Goal: Transaction & Acquisition: Purchase product/service

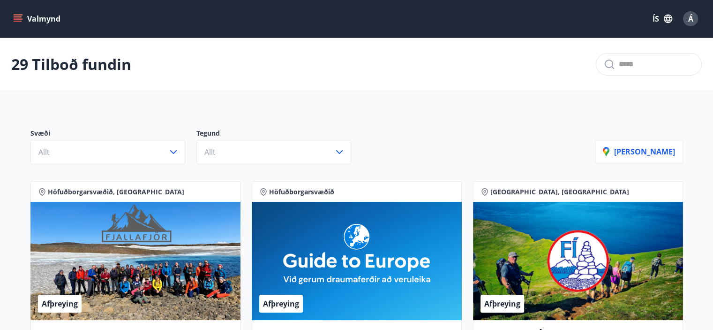
click at [38, 16] on button "Valmynd" at bounding box center [37, 18] width 53 height 17
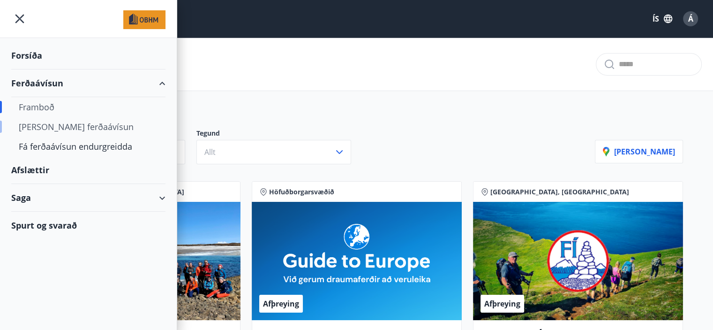
click at [51, 120] on div "[PERSON_NAME] ferðaávísun" at bounding box center [88, 127] width 139 height 20
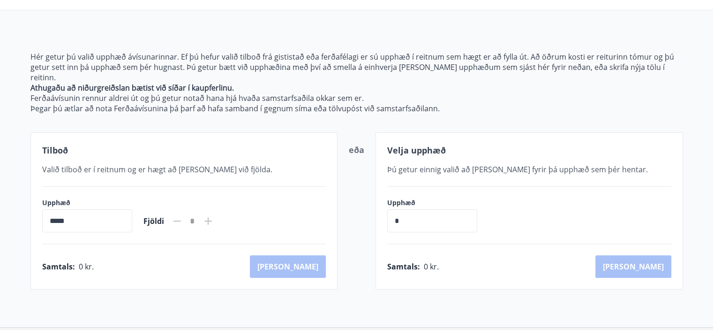
scroll to position [132, 0]
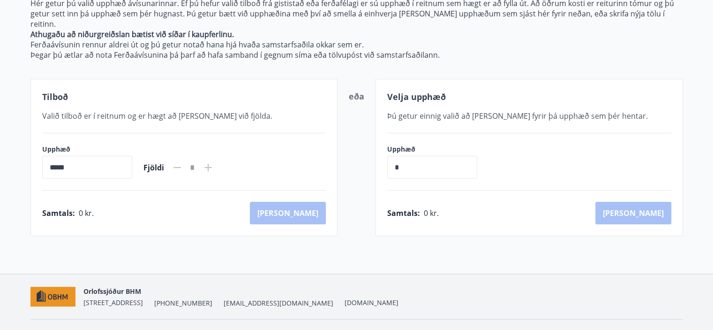
click at [214, 162] on icon at bounding box center [208, 167] width 11 height 11
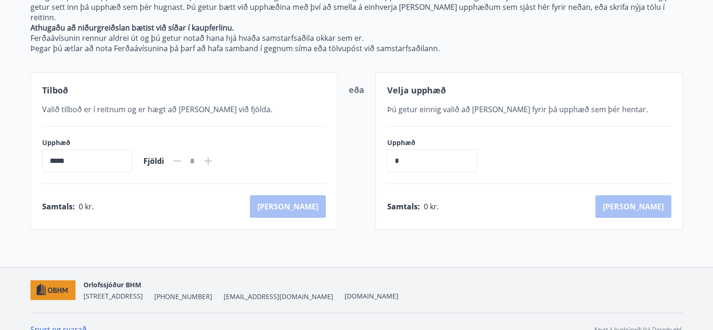
scroll to position [143, 0]
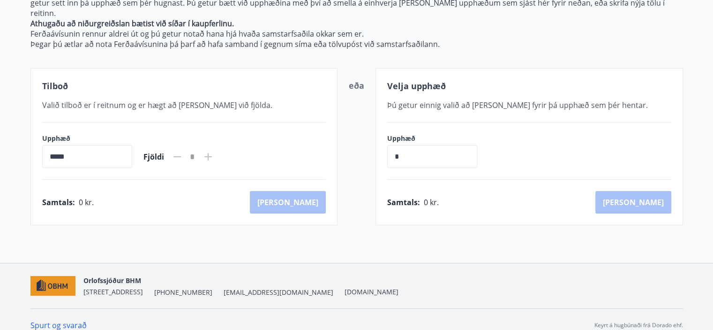
drag, startPoint x: 94, startPoint y: 152, endPoint x: 92, endPoint y: 147, distance: 5.5
click at [92, 148] on input "*****" at bounding box center [87, 156] width 90 height 23
click at [92, 147] on input "*****" at bounding box center [87, 156] width 90 height 23
click at [50, 145] on input "*****" at bounding box center [87, 156] width 90 height 23
click at [394, 145] on input "*" at bounding box center [432, 156] width 90 height 23
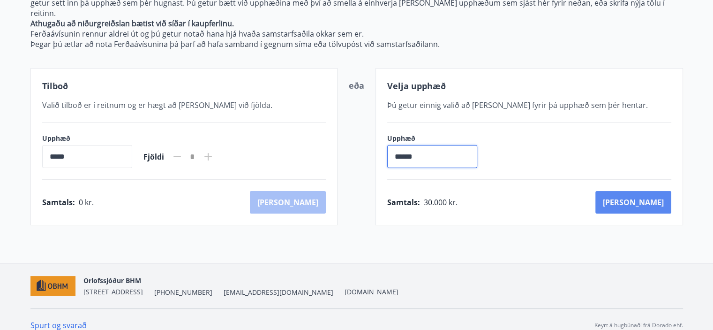
type input "******"
click at [659, 191] on button "[PERSON_NAME]" at bounding box center [634, 202] width 76 height 23
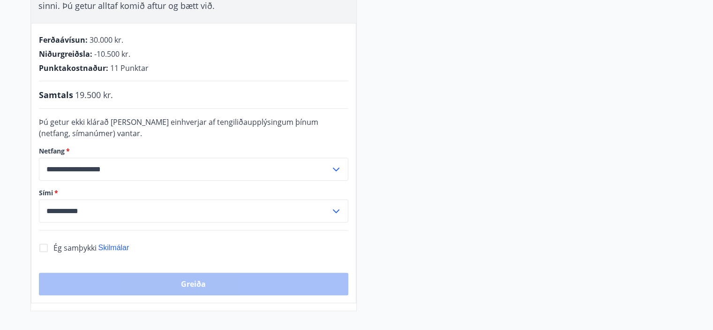
scroll to position [220, 0]
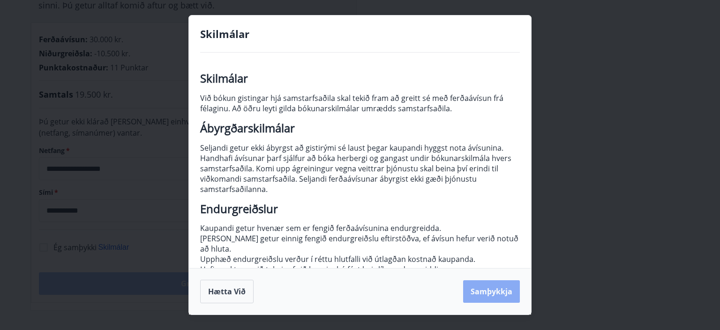
click at [477, 283] on button "Samþykkja" at bounding box center [491, 291] width 57 height 23
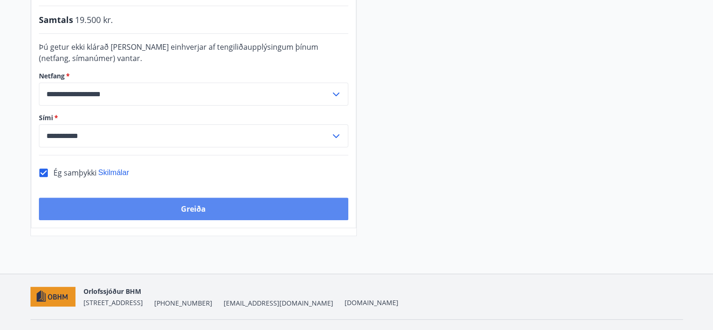
scroll to position [293, 0]
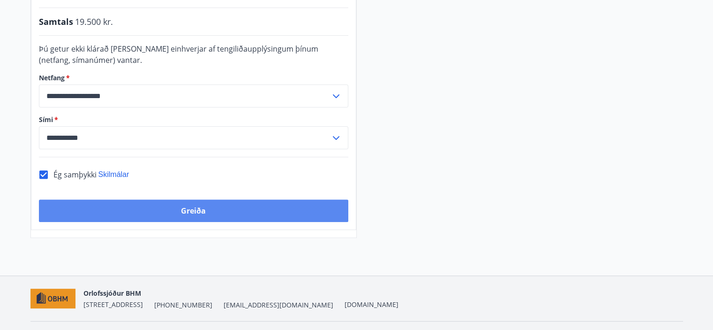
click at [185, 207] on button "Greiða" at bounding box center [194, 210] width 310 height 23
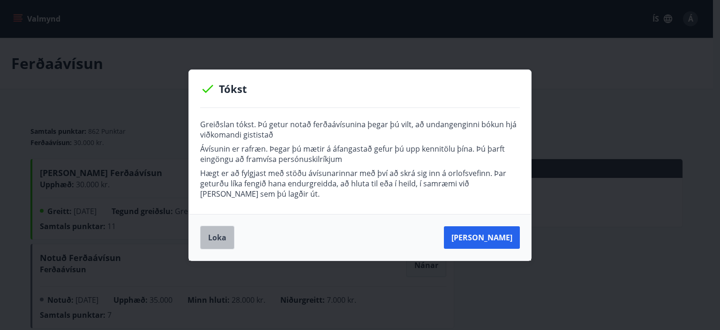
click at [223, 237] on button "Loka" at bounding box center [217, 237] width 34 height 23
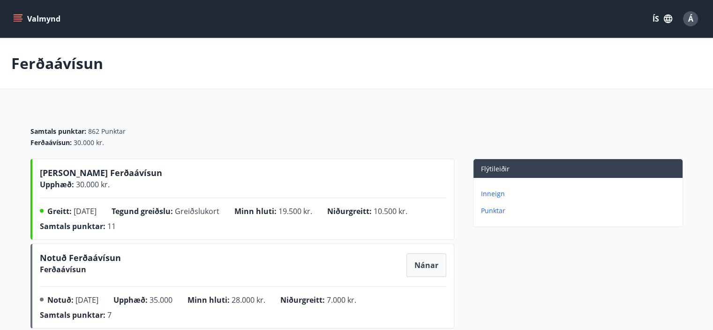
click at [22, 14] on icon "menu" at bounding box center [17, 18] width 9 height 9
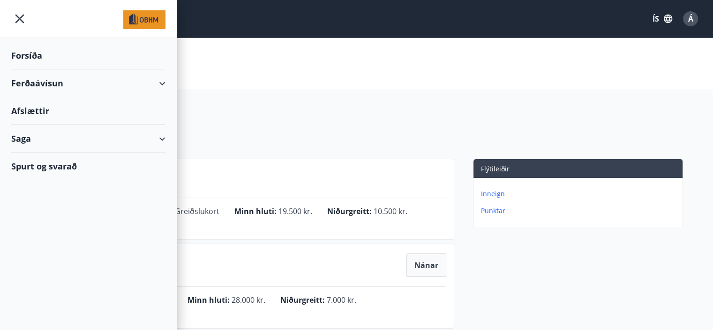
click at [41, 80] on div "Ferðaávísun" at bounding box center [88, 83] width 154 height 28
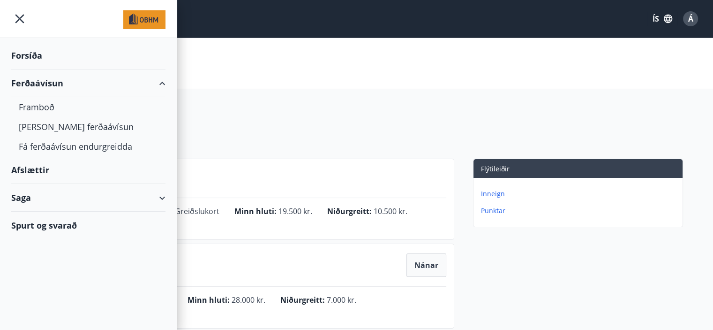
click at [28, 48] on div "Forsíða" at bounding box center [88, 56] width 154 height 28
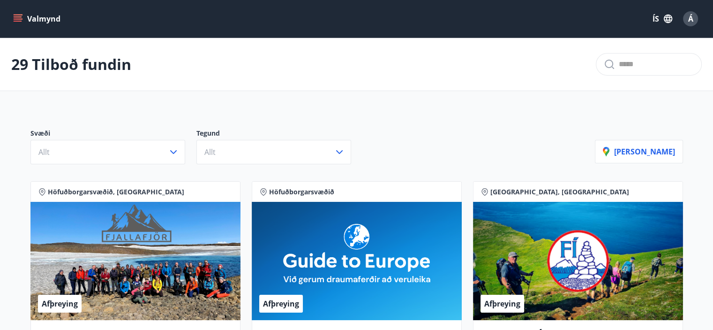
click at [18, 21] on icon "menu" at bounding box center [18, 21] width 8 height 1
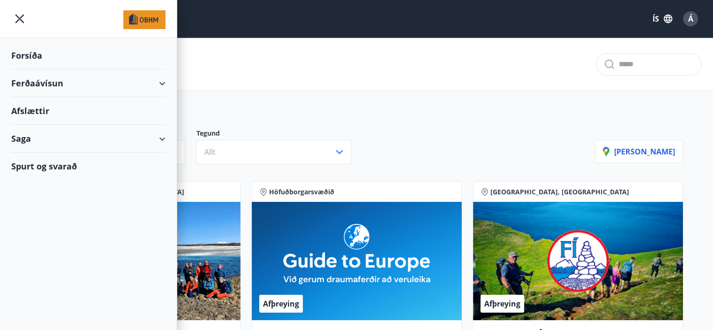
click at [26, 76] on div "Ferðaávísun" at bounding box center [88, 83] width 154 height 28
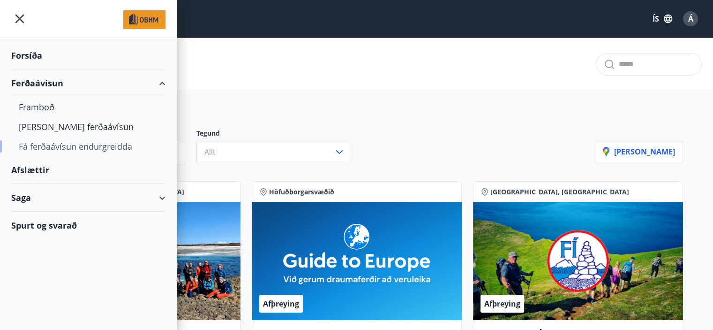
click at [49, 145] on div "Fá ferðaávísun endurgreidda" at bounding box center [88, 146] width 139 height 20
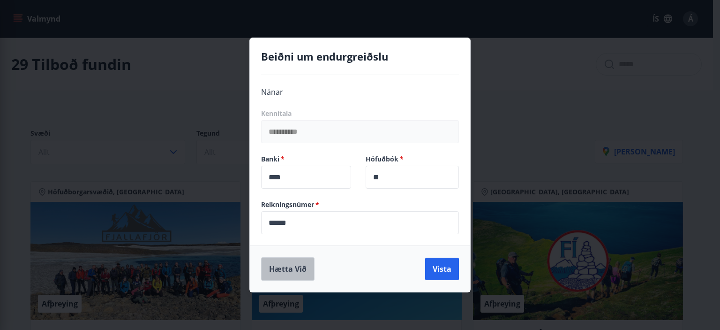
click at [281, 275] on button "Hætta við" at bounding box center [287, 268] width 53 height 23
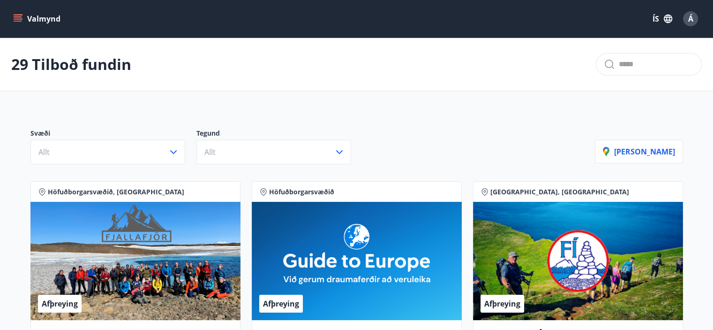
click at [619, 60] on input "text" at bounding box center [656, 64] width 75 height 15
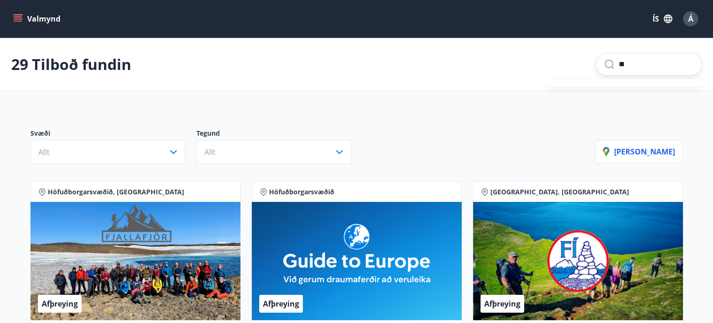
type input "*"
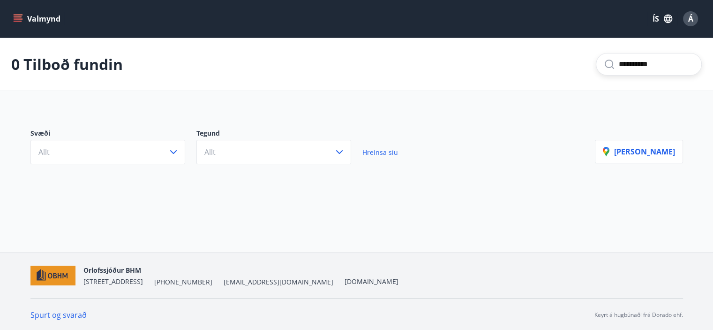
type input "**********"
click at [20, 20] on icon "menu" at bounding box center [17, 18] width 9 height 9
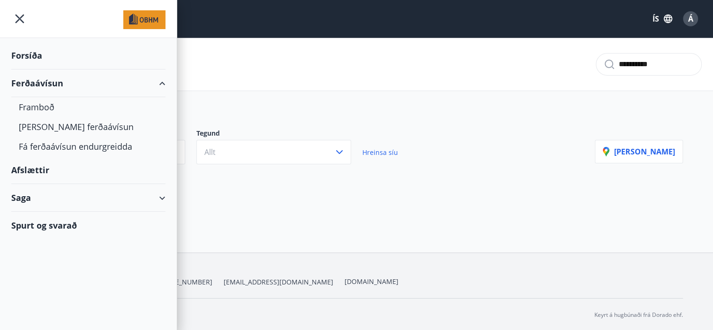
click at [40, 165] on div "Afslættir" at bounding box center [88, 170] width 154 height 28
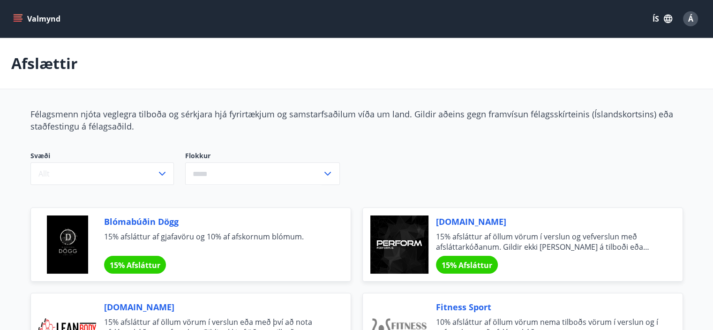
click at [16, 24] on button "Valmynd" at bounding box center [37, 18] width 53 height 17
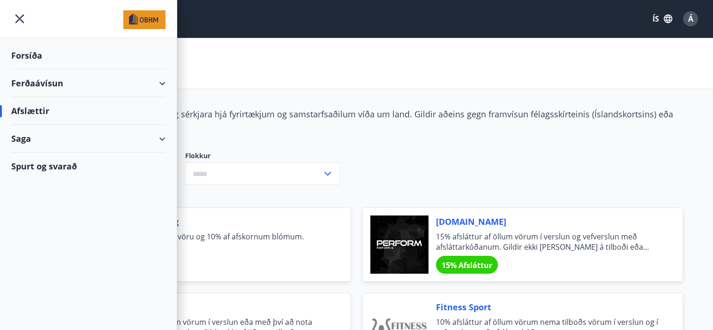
click at [38, 87] on div "Ferðaávísun" at bounding box center [88, 83] width 154 height 28
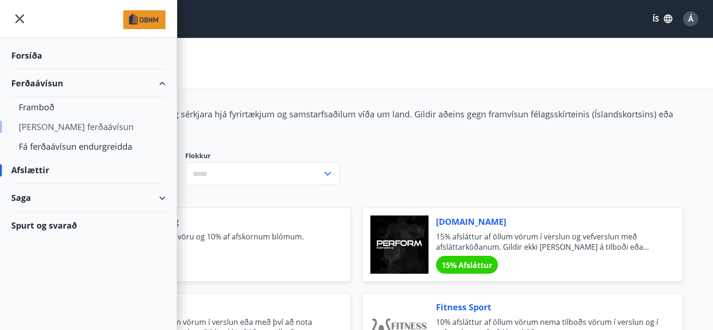
click at [45, 128] on div "[PERSON_NAME] ferðaávísun" at bounding box center [88, 127] width 139 height 20
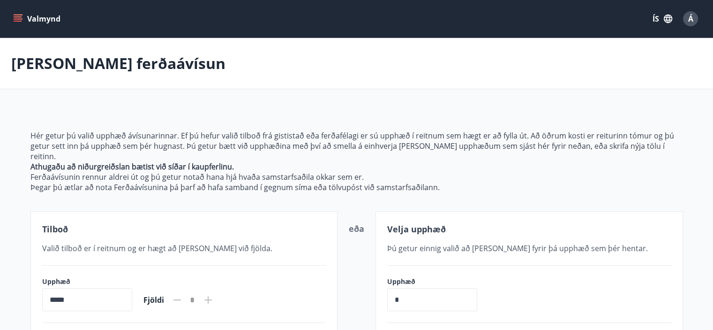
click at [19, 21] on icon "menu" at bounding box center [18, 21] width 8 height 1
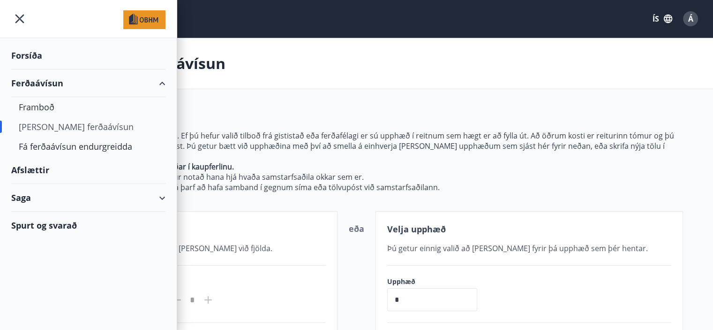
click at [52, 225] on div "Spurt og svarað" at bounding box center [88, 225] width 154 height 27
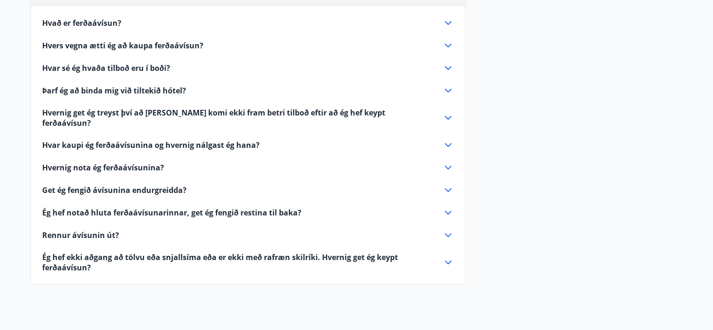
scroll to position [144, 0]
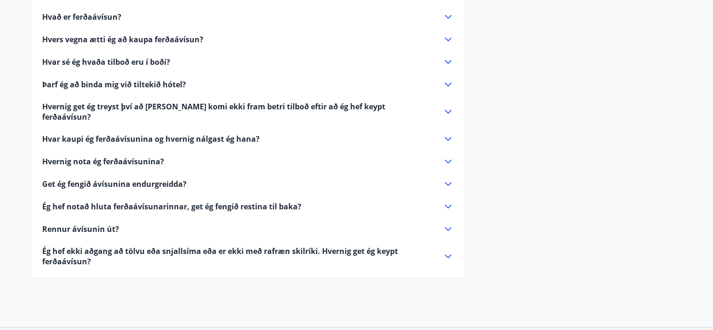
click at [444, 133] on icon at bounding box center [448, 138] width 11 height 11
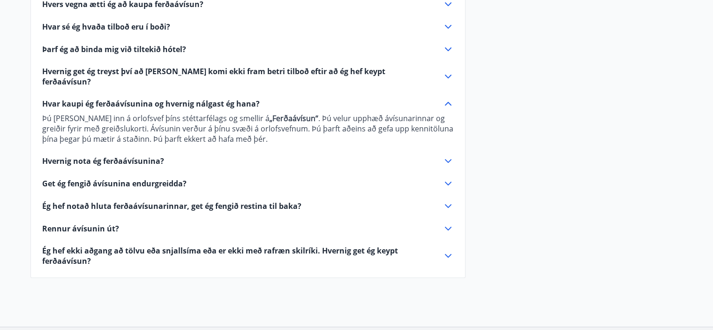
scroll to position [180, 0]
click at [445, 155] on icon at bounding box center [448, 160] width 11 height 11
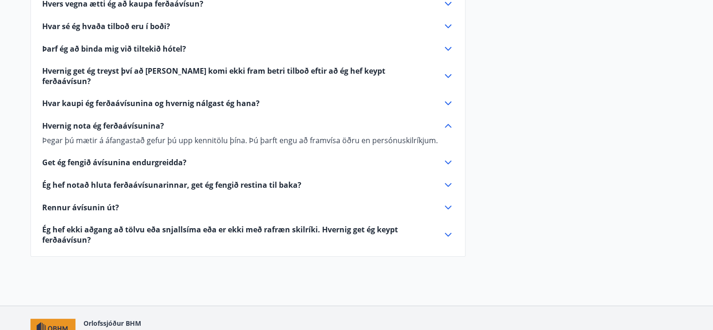
click at [445, 157] on icon at bounding box center [448, 162] width 11 height 11
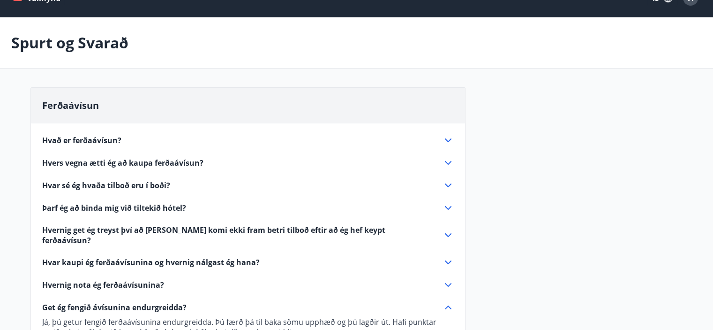
scroll to position [0, 0]
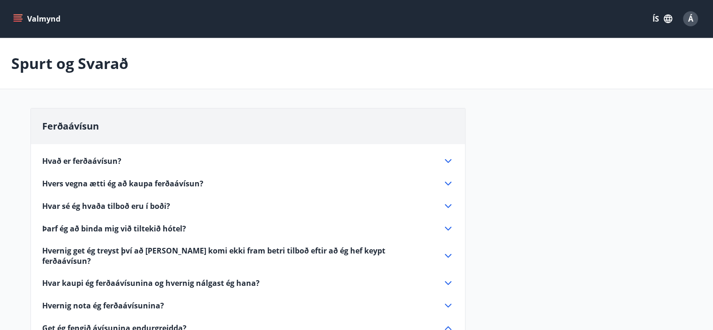
click at [20, 18] on icon "menu" at bounding box center [17, 18] width 9 height 9
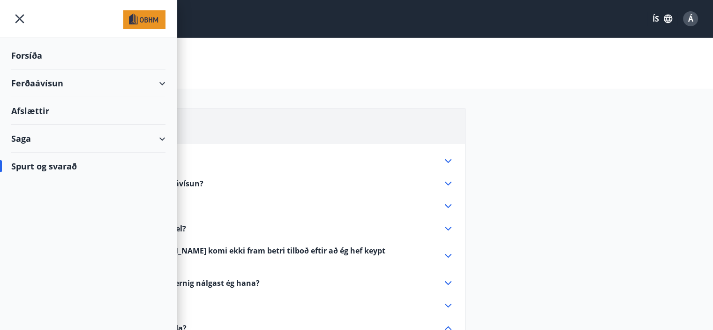
click at [31, 56] on div "Forsíða" at bounding box center [88, 56] width 154 height 28
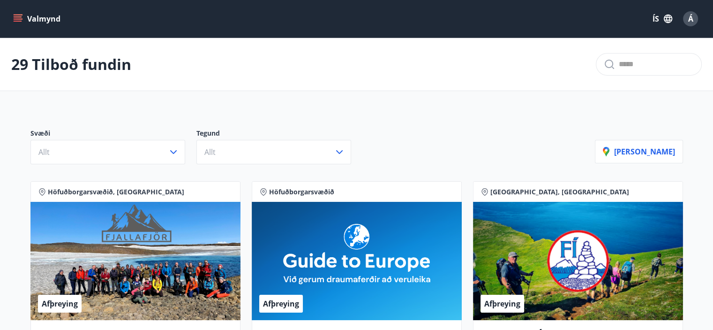
click at [15, 16] on icon "menu" at bounding box center [17, 18] width 9 height 9
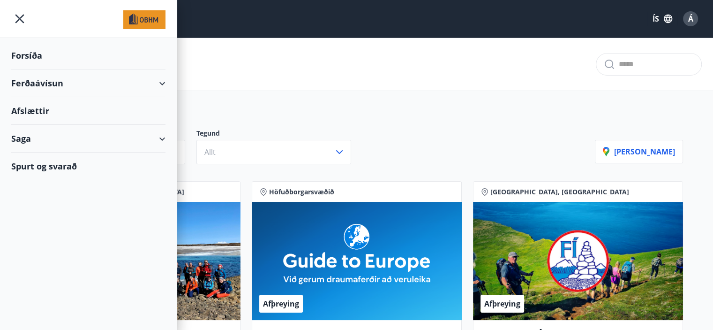
click at [38, 109] on div "Afslættir" at bounding box center [88, 111] width 154 height 28
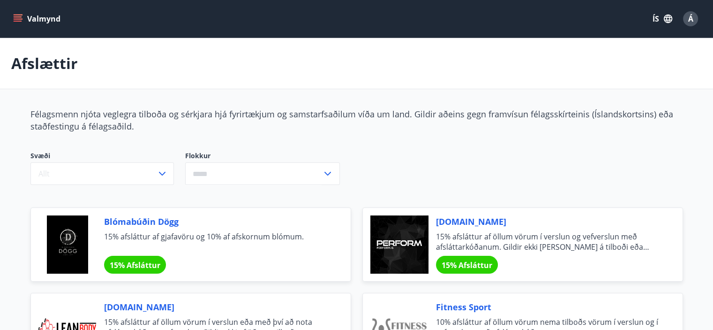
click at [20, 20] on icon "menu" at bounding box center [17, 18] width 9 height 9
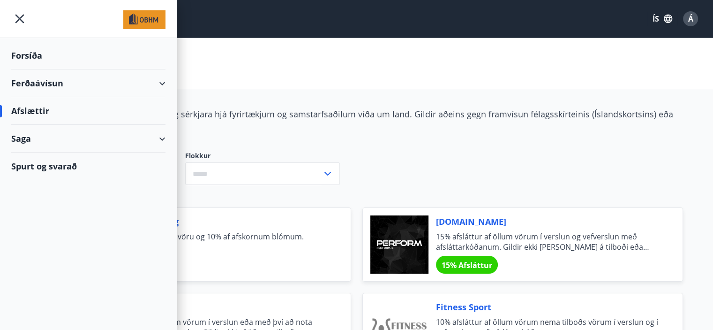
click at [44, 83] on div "Ferðaávísun" at bounding box center [88, 83] width 154 height 28
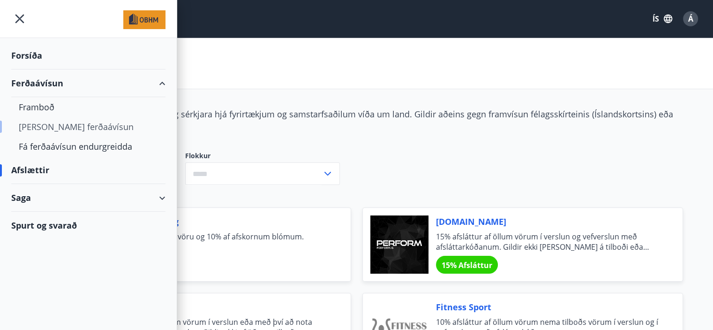
click at [58, 123] on div "[PERSON_NAME] ferðaávísun" at bounding box center [88, 127] width 139 height 20
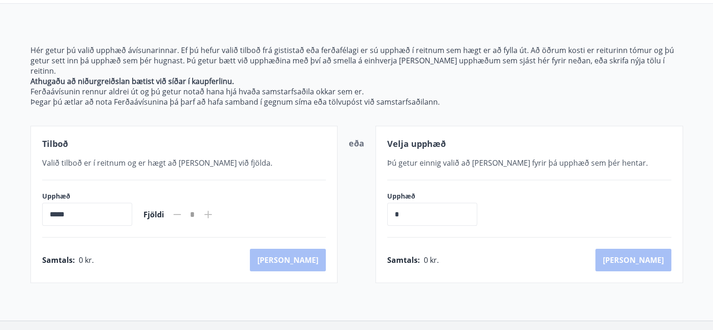
scroll to position [143, 0]
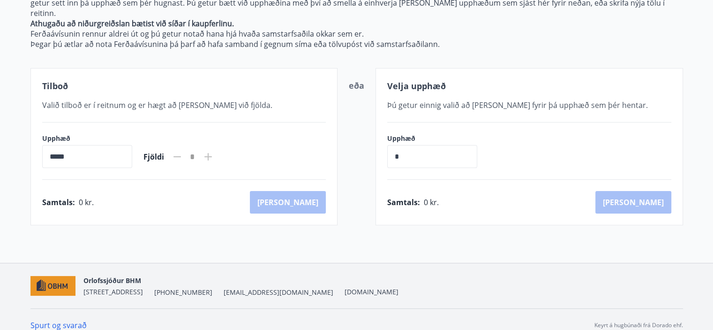
click at [86, 146] on input "*****" at bounding box center [87, 156] width 90 height 23
click at [85, 145] on input "*****" at bounding box center [87, 156] width 90 height 23
click at [401, 145] on input "*" at bounding box center [432, 156] width 90 height 23
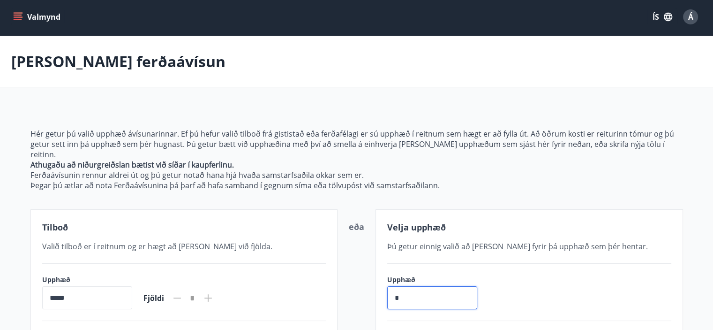
scroll to position [0, 0]
